Goal: Information Seeking & Learning: Learn about a topic

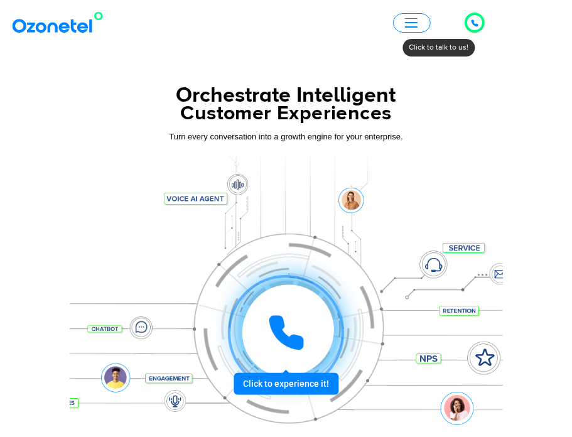
click at [398, 26] on button "button" at bounding box center [412, 22] width 38 height 19
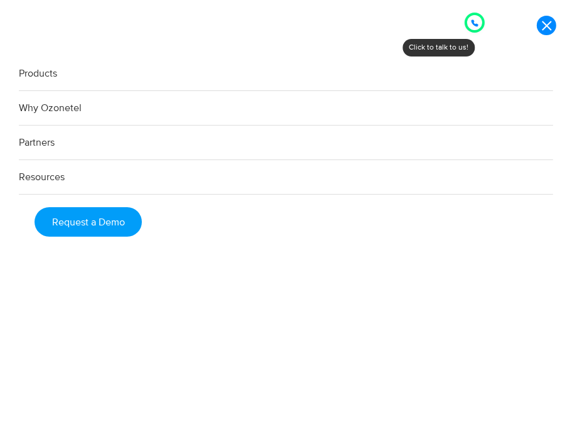
click at [71, 78] on link "Products" at bounding box center [286, 74] width 535 height 35
click at [50, 74] on link "Products" at bounding box center [286, 74] width 535 height 35
click at [50, 102] on link "Why Ozonetel" at bounding box center [286, 108] width 535 height 35
